Goal: Complete application form: Complete application form

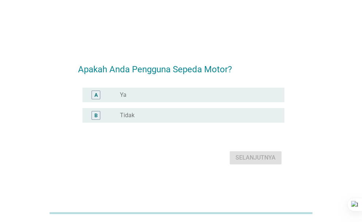
click at [207, 93] on div "radio_button_unchecked Ya" at bounding box center [196, 94] width 153 height 7
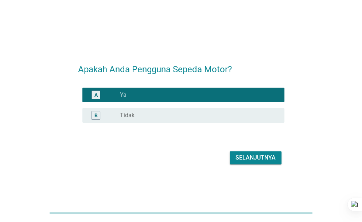
click at [251, 158] on div "Selanjutnya" at bounding box center [256, 157] width 40 height 9
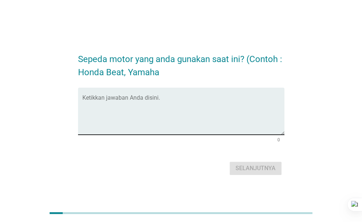
click at [187, 116] on textarea "Ketikkan jawaban Anda disini." at bounding box center [183, 115] width 202 height 38
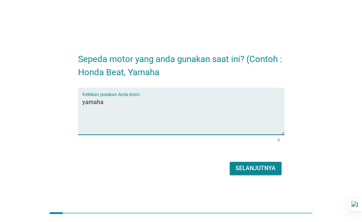
type textarea "yamaha"
click at [247, 172] on div "Selanjutnya" at bounding box center [256, 168] width 40 height 9
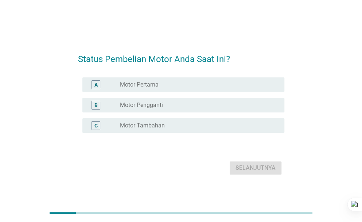
click at [187, 86] on div "radio_button_unchecked Motor Pertama" at bounding box center [196, 84] width 153 height 7
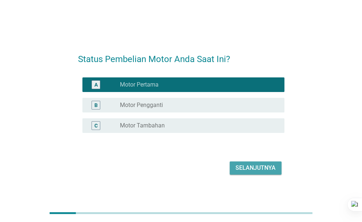
click at [239, 170] on div "Selanjutnya" at bounding box center [256, 167] width 40 height 9
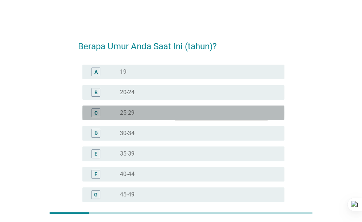
click at [184, 110] on div "radio_button_unchecked 25-29" at bounding box center [196, 112] width 153 height 7
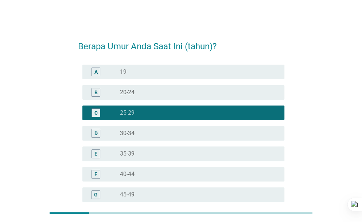
scroll to position [94, 0]
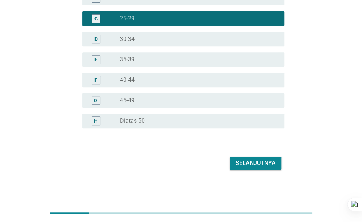
click at [250, 163] on div "Selanjutnya" at bounding box center [256, 163] width 40 height 9
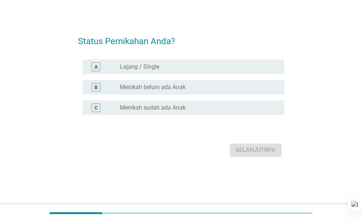
scroll to position [0, 0]
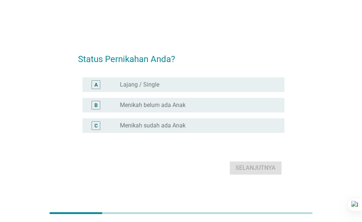
click at [198, 92] on div "A radio_button_unchecked Lajang / Single" at bounding box center [181, 84] width 207 height 20
click at [197, 82] on div "radio_button_unchecked Lajang / Single" at bounding box center [196, 84] width 153 height 7
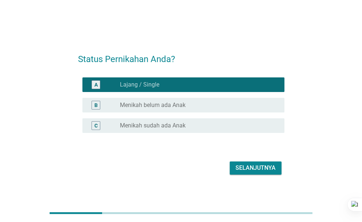
click at [247, 169] on div "Selanjutnya" at bounding box center [256, 167] width 40 height 9
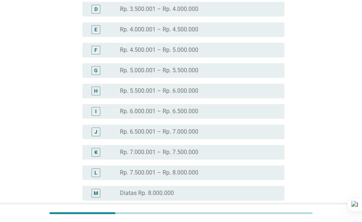
scroll to position [125, 0]
click at [189, 151] on label "Rp. 7.000.001 – Rp. 7.500.000" at bounding box center [159, 151] width 78 height 7
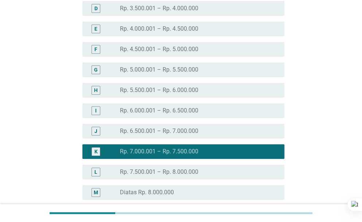
click at [191, 173] on label "Rp. 7.500.001 – Rp. 8.000.000" at bounding box center [159, 171] width 78 height 7
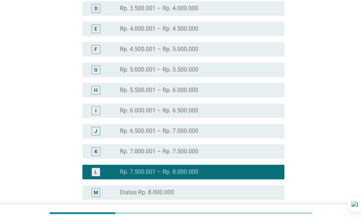
scroll to position [196, 0]
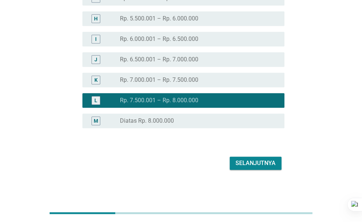
click at [243, 162] on div "Selanjutnya" at bounding box center [256, 163] width 40 height 9
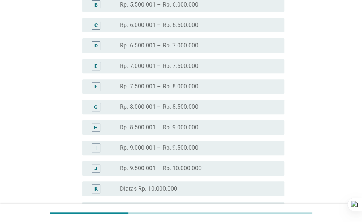
scroll to position [89, 0]
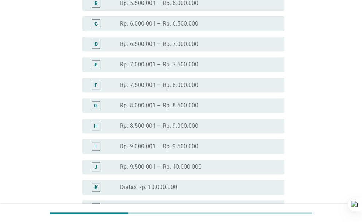
click at [194, 84] on label "Rp. 7.500.001 – Rp. 8.000.000" at bounding box center [159, 84] width 78 height 7
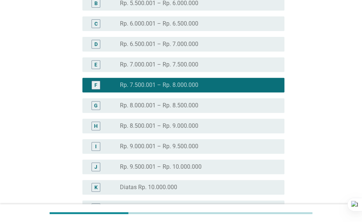
scroll to position [217, 0]
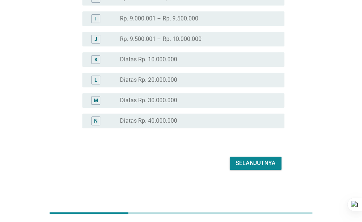
click at [266, 166] on div "Selanjutnya" at bounding box center [256, 163] width 40 height 9
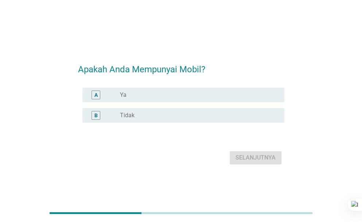
click at [187, 92] on div "radio_button_unchecked Ya" at bounding box center [196, 94] width 153 height 7
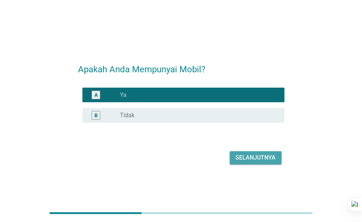
click at [268, 159] on div "Selanjutnya" at bounding box center [256, 157] width 40 height 9
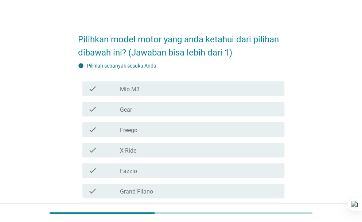
scroll to position [32, 0]
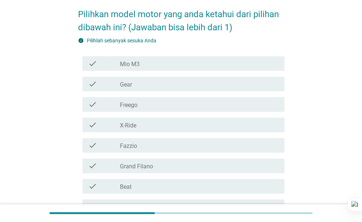
click at [159, 60] on div "check_box_outline_blank Mio M3" at bounding box center [199, 63] width 159 height 9
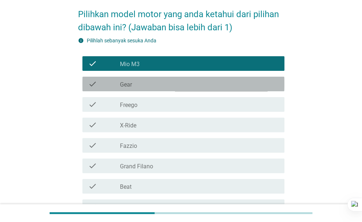
click at [155, 78] on div "check check_box_outline_blank Gear" at bounding box center [183, 84] width 202 height 15
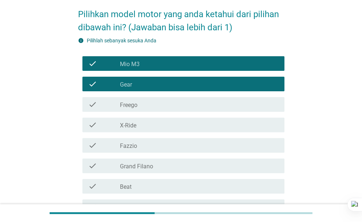
click at [150, 105] on div "check_box_outline_blank Freego" at bounding box center [199, 104] width 159 height 9
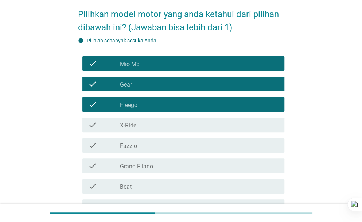
click at [150, 121] on div "check_box_outline_blank X-Ride" at bounding box center [199, 124] width 159 height 9
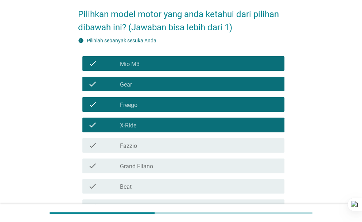
click at [149, 146] on div "check_box_outline_blank Fazzio" at bounding box center [199, 145] width 159 height 9
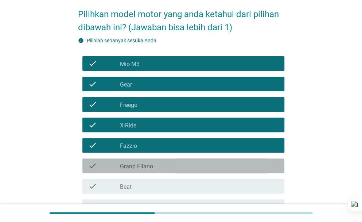
click at [148, 171] on div "check check_box_outline_blank Grand Filano" at bounding box center [183, 165] width 202 height 15
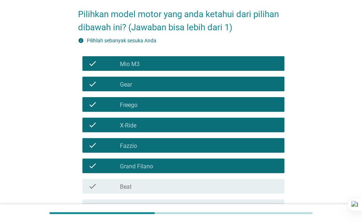
click at [146, 187] on div "check_box_outline_blank Beat" at bounding box center [199, 186] width 159 height 9
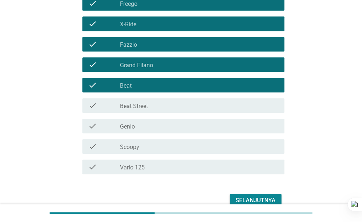
scroll to position [139, 0]
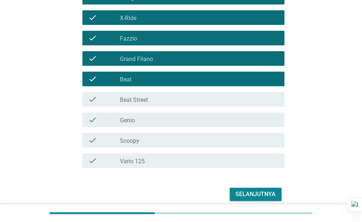
click at [144, 103] on label "Beat Street" at bounding box center [134, 99] width 28 height 7
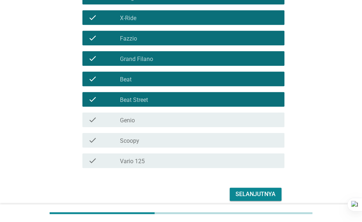
click at [144, 118] on div "check_box_outline_blank Genio" at bounding box center [199, 119] width 159 height 9
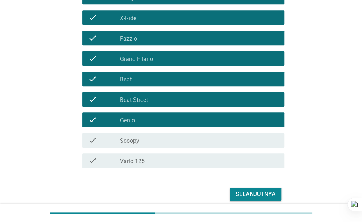
click at [144, 140] on div "check_box_outline_blank Scoopy" at bounding box center [199, 140] width 159 height 9
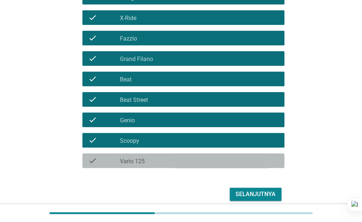
click at [145, 160] on div "check_box_outline_blank Vario 125" at bounding box center [199, 160] width 159 height 9
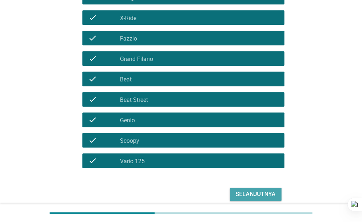
click at [254, 192] on div "Selanjutnya" at bounding box center [256, 194] width 40 height 9
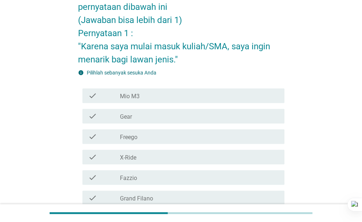
scroll to position [53, 0]
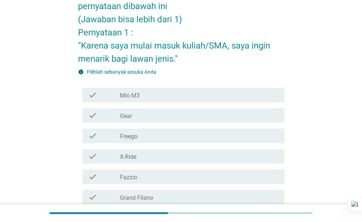
click at [261, 94] on div "check_box_outline_blank Mio M3" at bounding box center [199, 94] width 159 height 9
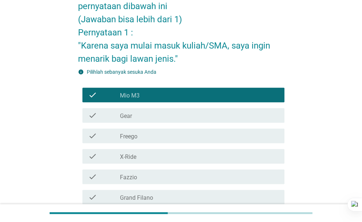
scroll to position [223, 0]
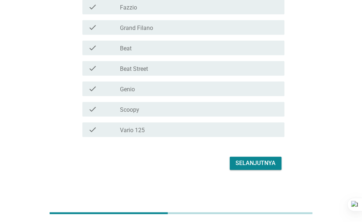
click at [262, 162] on div "Selanjutnya" at bounding box center [256, 163] width 40 height 9
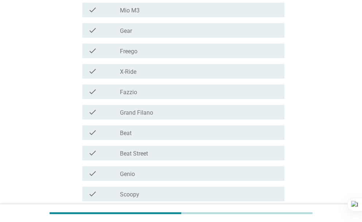
scroll to position [158, 0]
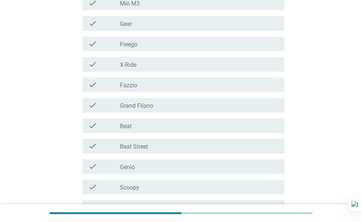
click at [185, 136] on div "check check_box_outline_blank Beat Street" at bounding box center [181, 146] width 207 height 20
click at [178, 128] on div "check_box_outline_blank Beat" at bounding box center [199, 125] width 159 height 9
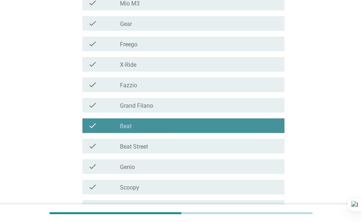
scroll to position [236, 0]
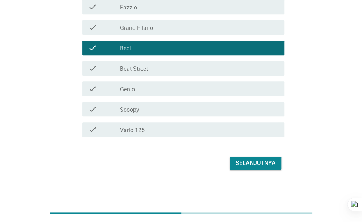
click at [245, 166] on div "Selanjutnya" at bounding box center [256, 163] width 40 height 9
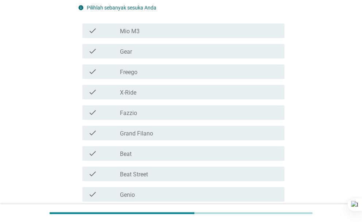
scroll to position [146, 0]
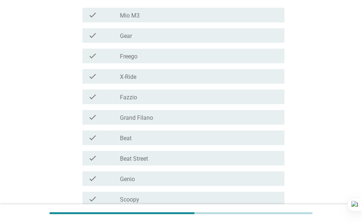
click at [207, 139] on div "check_box_outline_blank Beat" at bounding box center [199, 137] width 159 height 9
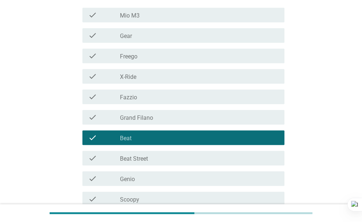
scroll to position [236, 0]
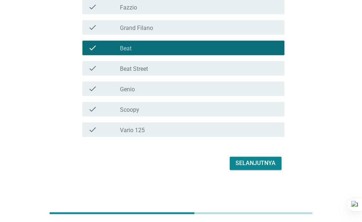
click at [243, 158] on button "Selanjutnya" at bounding box center [256, 163] width 52 height 13
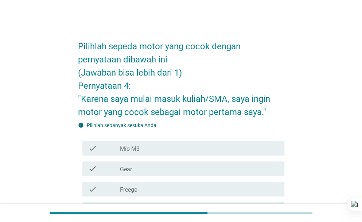
scroll to position [223, 0]
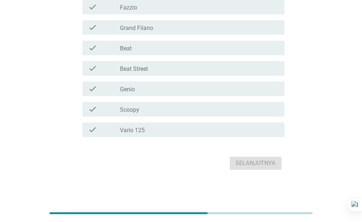
click at [173, 128] on div "check_box_outline_blank Vario 125" at bounding box center [199, 129] width 159 height 9
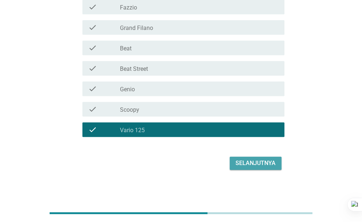
click at [248, 163] on div "Selanjutnya" at bounding box center [256, 163] width 40 height 9
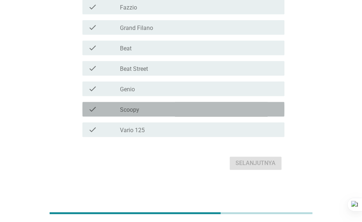
click at [194, 109] on div "check_box_outline_blank Scoopy" at bounding box center [199, 109] width 159 height 9
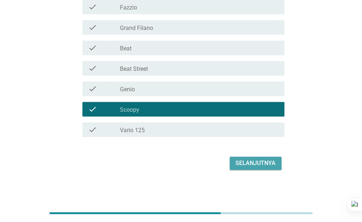
click at [250, 159] on div "Selanjutnya" at bounding box center [256, 163] width 40 height 9
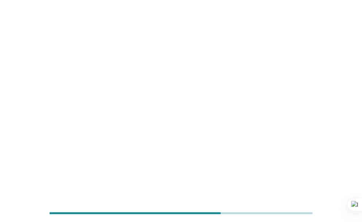
scroll to position [0, 0]
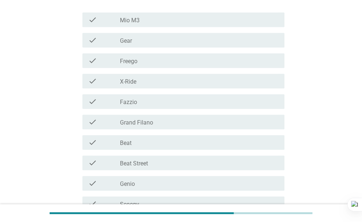
click at [176, 123] on div "check_box_outline_blank Grand Filano" at bounding box center [199, 121] width 159 height 9
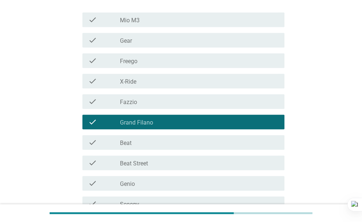
scroll to position [236, 0]
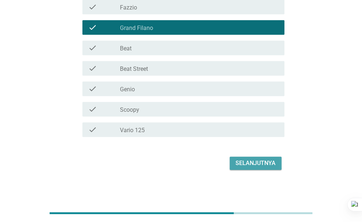
click at [239, 159] on div "Selanjutnya" at bounding box center [256, 163] width 40 height 9
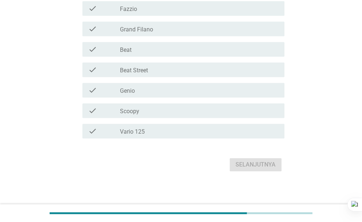
scroll to position [223, 0]
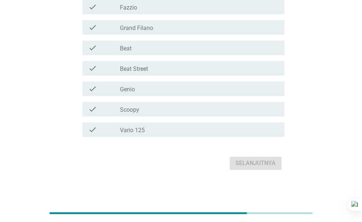
click at [156, 126] on div "check_box_outline_blank Vario 125" at bounding box center [199, 129] width 159 height 9
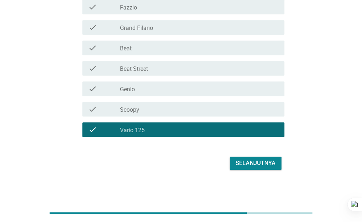
click at [246, 163] on div "Selanjutnya" at bounding box center [256, 163] width 40 height 9
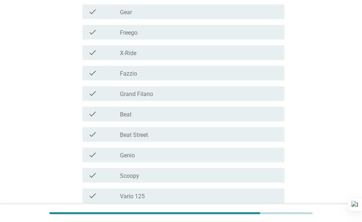
click at [159, 130] on div "check_box_outline_blank Beat Street" at bounding box center [199, 134] width 159 height 9
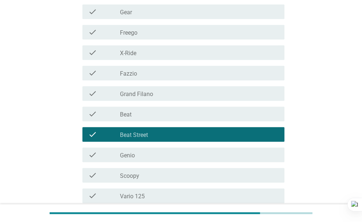
scroll to position [249, 0]
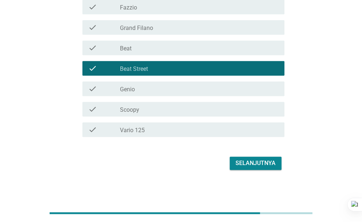
click at [232, 162] on button "Selanjutnya" at bounding box center [256, 163] width 52 height 13
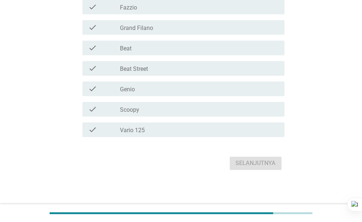
scroll to position [0, 0]
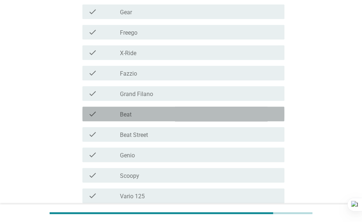
click at [155, 113] on div "check_box_outline_blank Beat" at bounding box center [199, 113] width 159 height 9
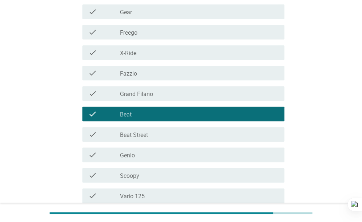
scroll to position [249, 0]
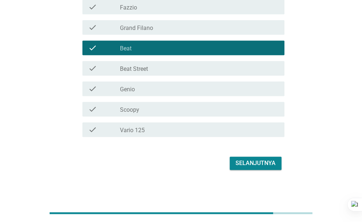
click at [251, 159] on div "Selanjutnya" at bounding box center [256, 163] width 40 height 9
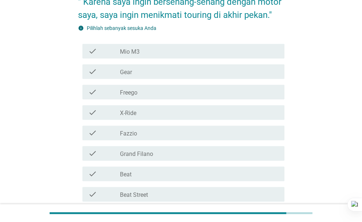
scroll to position [104, 0]
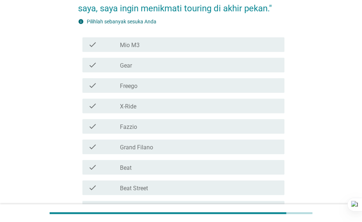
click at [196, 157] on div "check check_box_outline_blank Beat" at bounding box center [181, 167] width 207 height 20
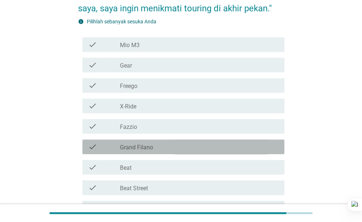
click at [189, 149] on div "check_box_outline_blank Grand Filano" at bounding box center [199, 146] width 159 height 9
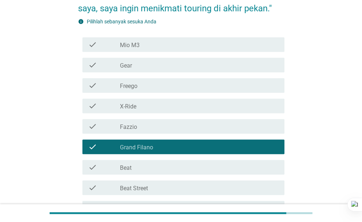
scroll to position [223, 0]
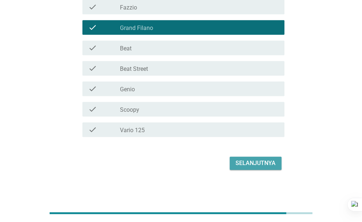
click at [242, 162] on div "Selanjutnya" at bounding box center [256, 163] width 40 height 9
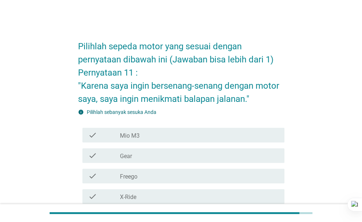
scroll to position [210, 0]
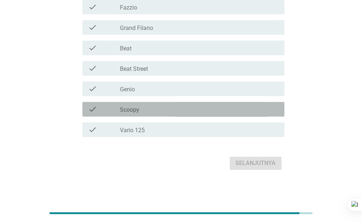
click at [162, 111] on div "check_box_outline_blank Scoopy" at bounding box center [199, 109] width 159 height 9
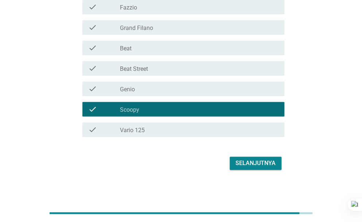
click at [245, 157] on button "Selanjutnya" at bounding box center [256, 163] width 52 height 13
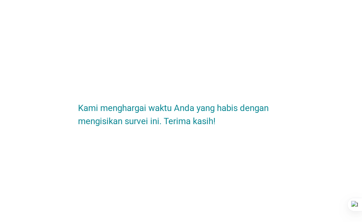
scroll to position [0, 0]
